Goal: Task Accomplishment & Management: Manage account settings

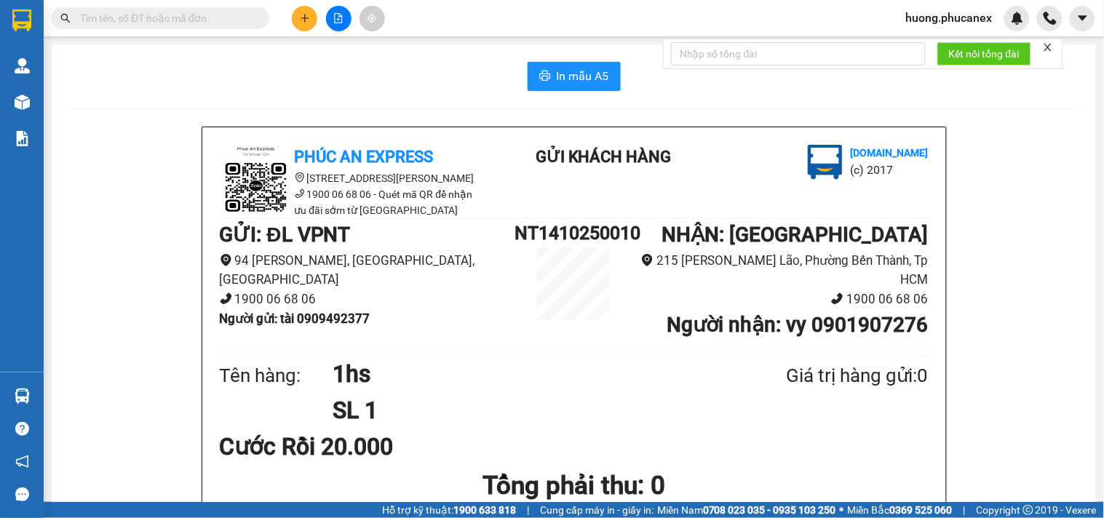
click at [919, 15] on span "huong.phucanex" at bounding box center [950, 18] width 110 height 18
click at [935, 40] on span "Đăng xuất" at bounding box center [956, 45] width 79 height 16
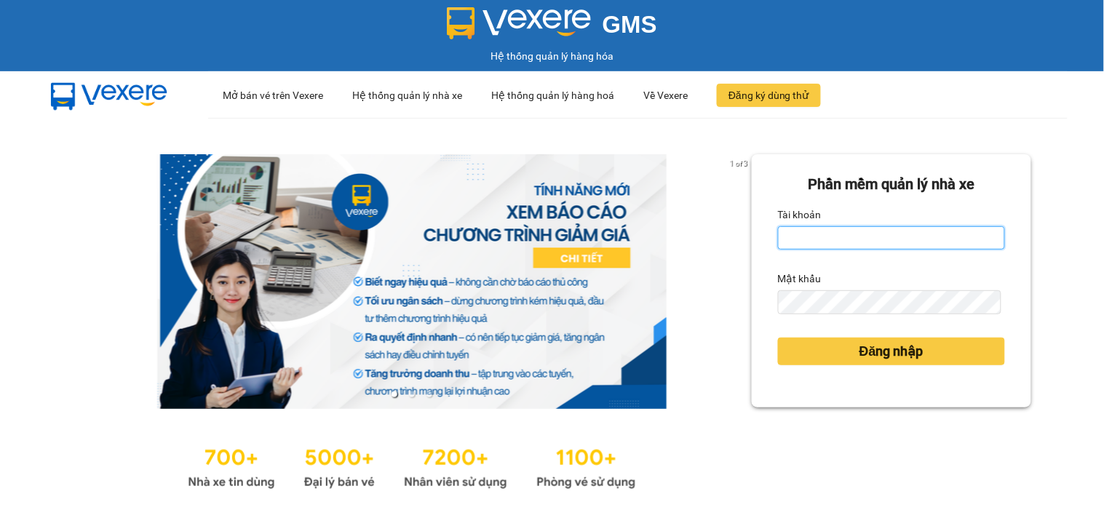
click at [814, 235] on input "Tài khoản" at bounding box center [891, 237] width 227 height 23
click at [837, 242] on input "Tài khoản" at bounding box center [891, 237] width 227 height 23
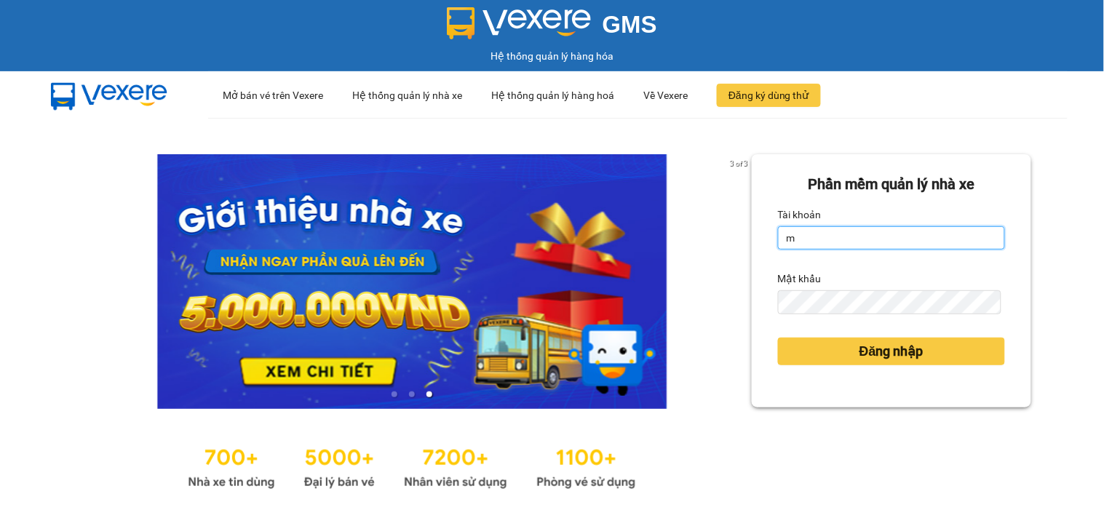
type input "mynt.phucanex"
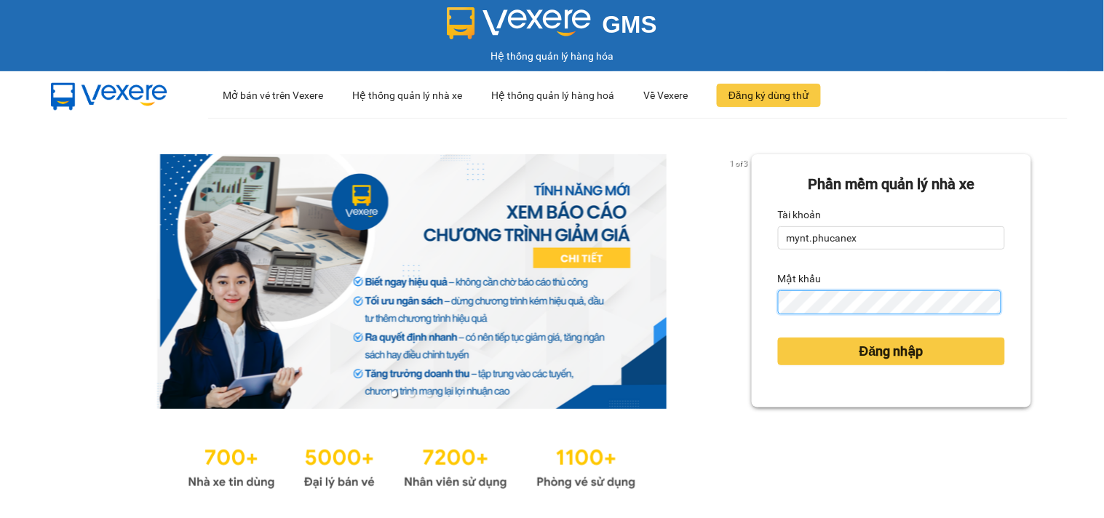
click at [778, 338] on button "Đăng nhập" at bounding box center [891, 352] width 227 height 28
